Goal: Transaction & Acquisition: Purchase product/service

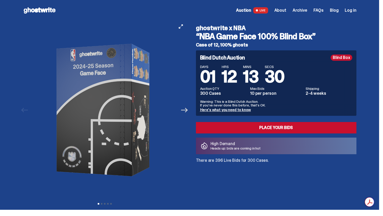
click at [185, 111] on icon "Next" at bounding box center [184, 110] width 7 height 7
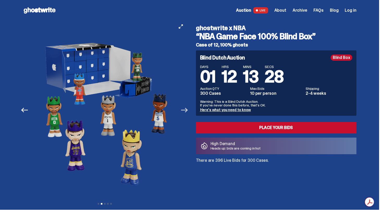
click at [185, 111] on icon "Next" at bounding box center [184, 110] width 7 height 7
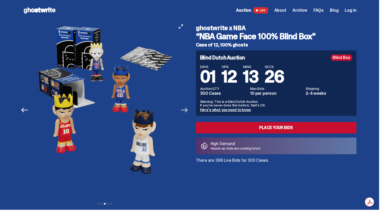
click at [185, 111] on icon "Next" at bounding box center [184, 110] width 7 height 7
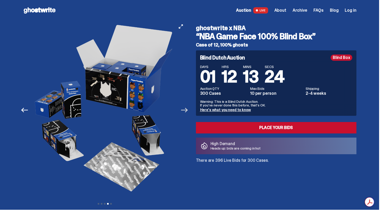
click at [185, 111] on icon "Next" at bounding box center [184, 110] width 7 height 7
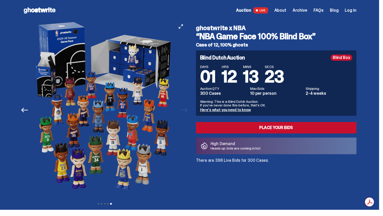
click at [185, 111] on div at bounding box center [104, 110] width 163 height 179
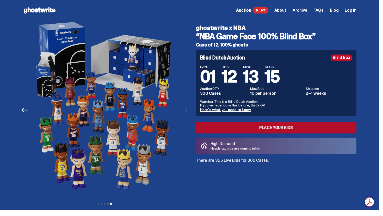
click at [216, 130] on link "Place your Bids" at bounding box center [276, 127] width 160 height 11
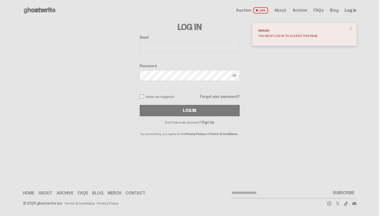
click at [152, 46] on input "Email" at bounding box center [189, 47] width 100 height 11
type input "**********"
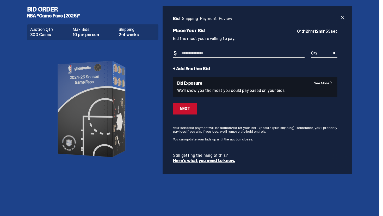
click at [222, 114] on div "Next" at bounding box center [255, 108] width 164 height 11
click at [190, 51] on input "Bid Amount" at bounding box center [239, 53] width 132 height 9
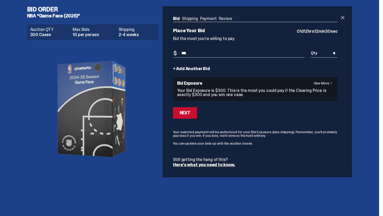
type input "***"
click at [328, 54] on input "*" at bounding box center [323, 53] width 27 height 9
type input "*"
click at [218, 55] on input "***" at bounding box center [232, 53] width 119 height 9
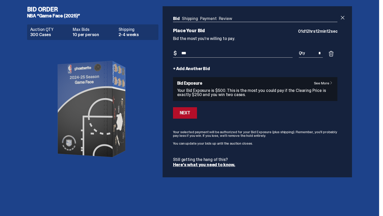
type input "***"
click at [196, 113] on button "Next" at bounding box center [185, 112] width 24 height 11
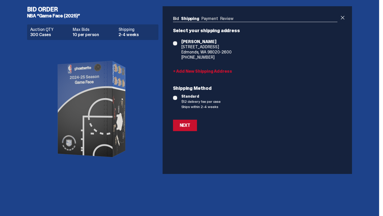
click at [179, 20] on link "Bid" at bounding box center [176, 18] width 6 height 5
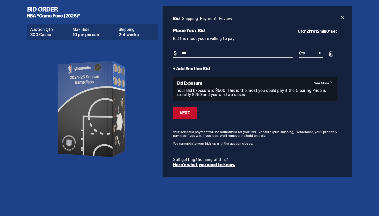
click at [198, 54] on input "***" at bounding box center [232, 53] width 119 height 9
click at [194, 113] on button "Next" at bounding box center [185, 112] width 24 height 11
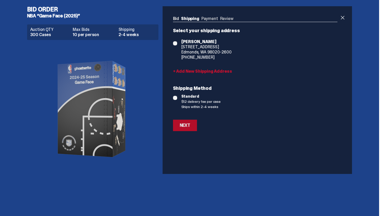
click at [190, 126] on div "Next" at bounding box center [185, 126] width 10 height 4
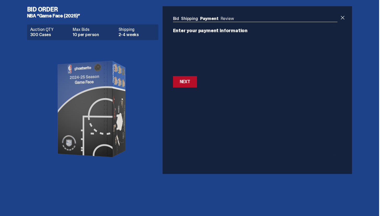
click at [189, 80] on div "Next" at bounding box center [185, 82] width 10 height 4
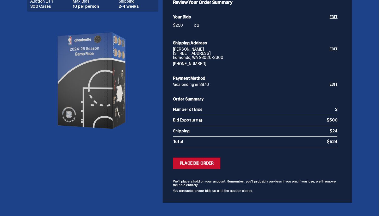
scroll to position [37, 0]
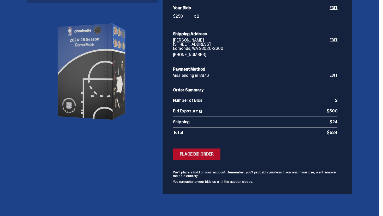
click at [212, 153] on div "Place Bid Order" at bounding box center [197, 154] width 34 height 4
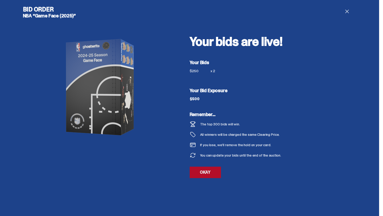
click at [208, 172] on link "OKAY" at bounding box center [204, 172] width 31 height 11
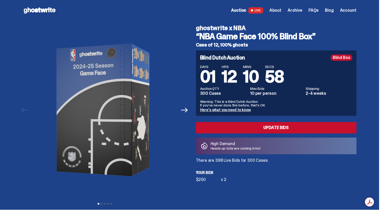
click at [278, 10] on span "About" at bounding box center [275, 10] width 12 height 4
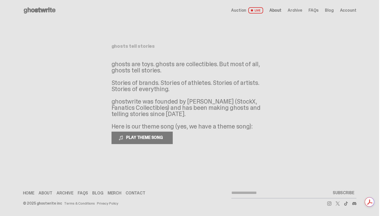
click at [318, 13] on div "Auction LIVE About Archive FAQs Blog Account" at bounding box center [293, 10] width 125 height 6
click at [318, 11] on span "FAQs" at bounding box center [313, 10] width 10 height 4
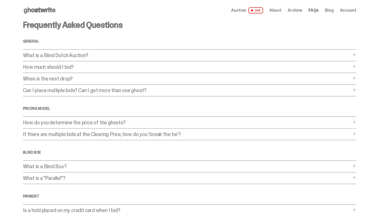
click at [246, 10] on span "Auction" at bounding box center [238, 10] width 15 height 4
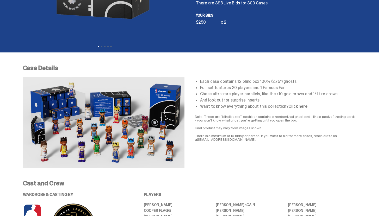
scroll to position [159, 0]
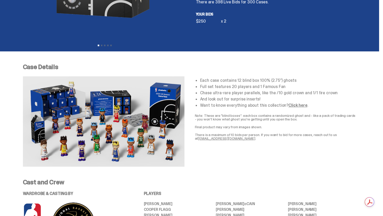
click at [294, 105] on link "Click here" at bounding box center [297, 105] width 19 height 5
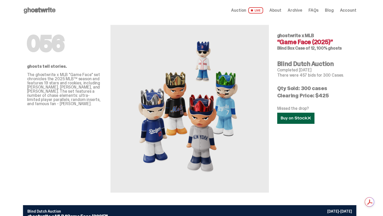
click at [298, 119] on use at bounding box center [296, 119] width 30 height 4
